Goal: Transaction & Acquisition: Purchase product/service

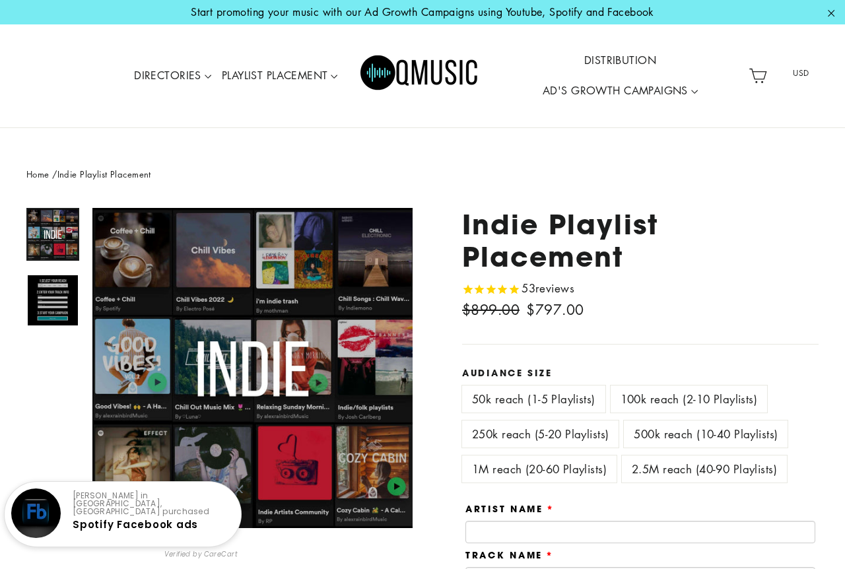
click at [652, 398] on label "100k reach (2-10 Playlists)" at bounding box center [689, 399] width 156 height 27
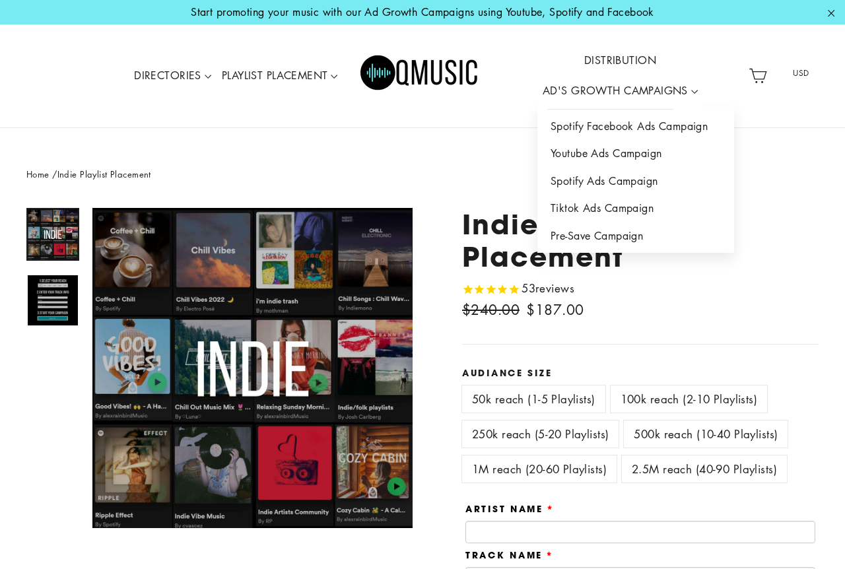
click at [598, 96] on link "AD'S GROWTH CAMPAIGNS" at bounding box center [620, 91] width 166 height 30
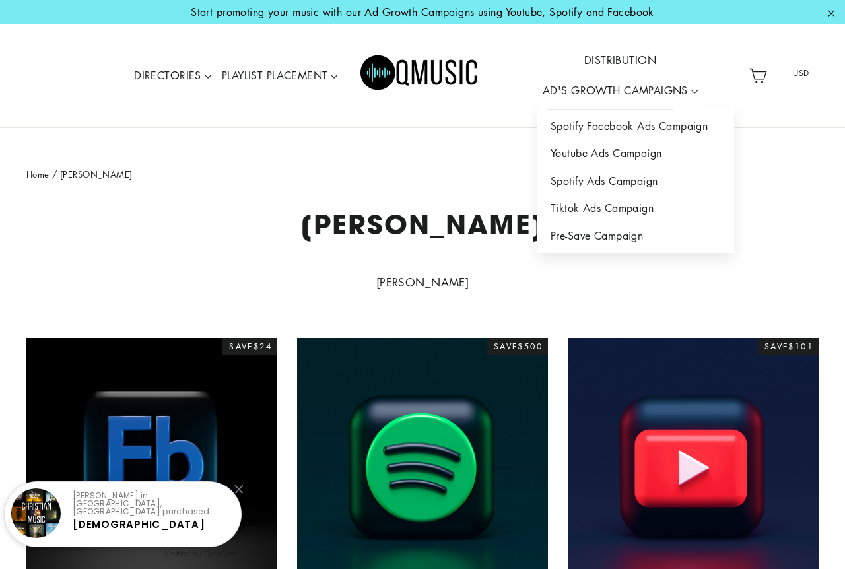
click at [639, 63] on link "DISTRIBUTION" at bounding box center [620, 61] width 83 height 30
